Goal: Information Seeking & Learning: Compare options

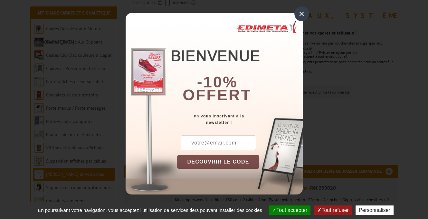
scroll to position [86, 0]
click at [302, 12] on div "×" at bounding box center [302, 13] width 15 height 15
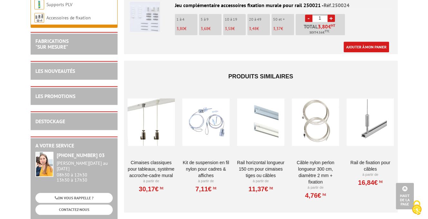
scroll to position [0, 0]
click at [268, 123] on div at bounding box center [260, 122] width 47 height 64
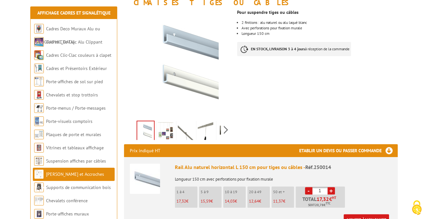
scroll to position [107, 0]
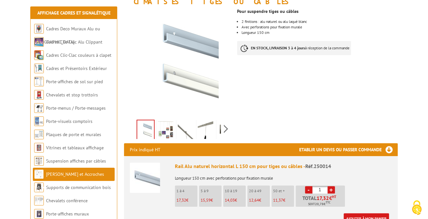
click at [330, 186] on link "+" at bounding box center [331, 189] width 7 height 7
type input "5"
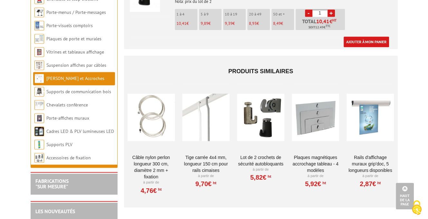
scroll to position [881, 0]
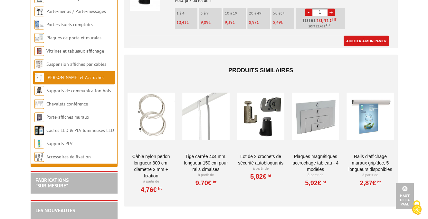
click at [248, 115] on div at bounding box center [260, 116] width 47 height 64
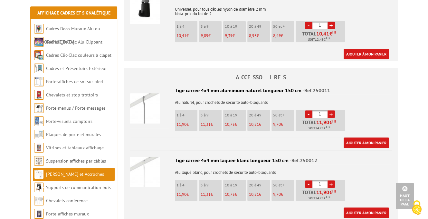
scroll to position [451, 0]
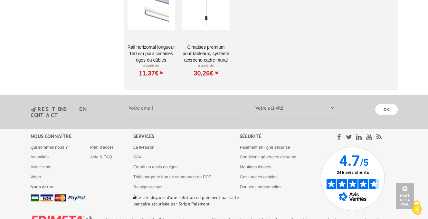
scroll to position [1166, 0]
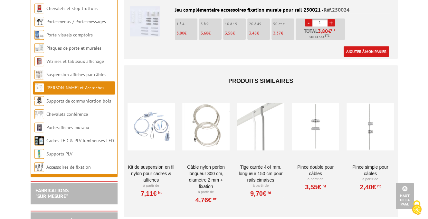
click at [315, 117] on div at bounding box center [315, 126] width 47 height 64
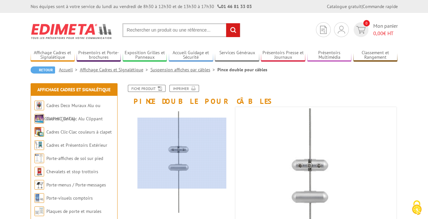
click at [182, 153] on div at bounding box center [182, 153] width 89 height 71
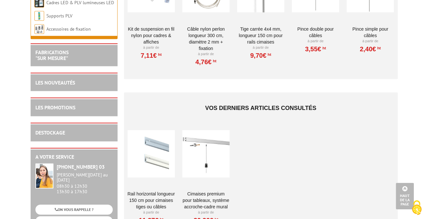
scroll to position [726, 0]
